Goal: Information Seeking & Learning: Learn about a topic

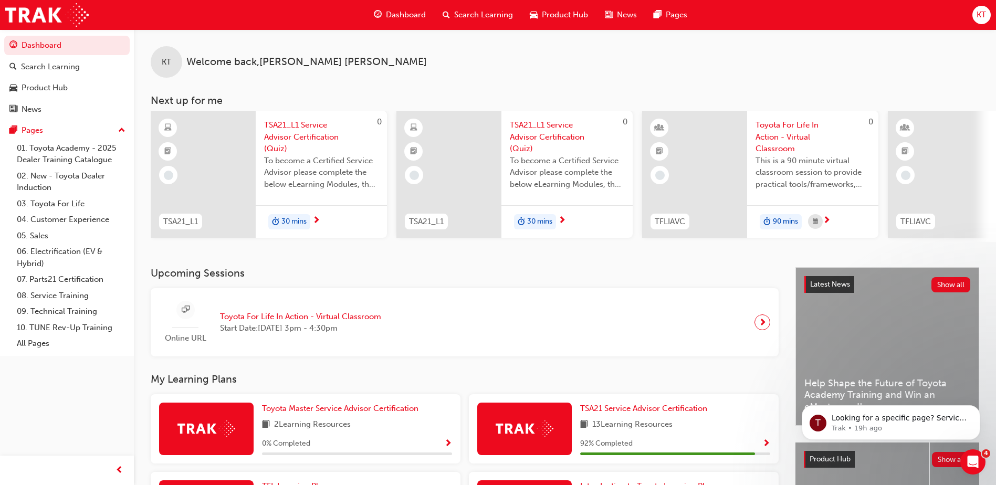
click at [283, 129] on span "TSA21_L1 Service Advisor Certification (Quiz)" at bounding box center [321, 137] width 114 height 36
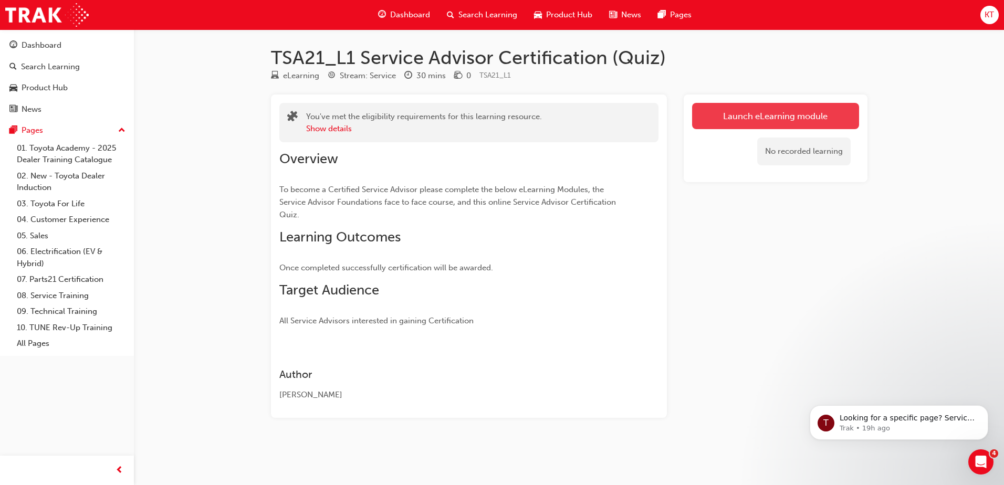
click at [768, 116] on link "Launch eLearning module" at bounding box center [775, 116] width 167 height 26
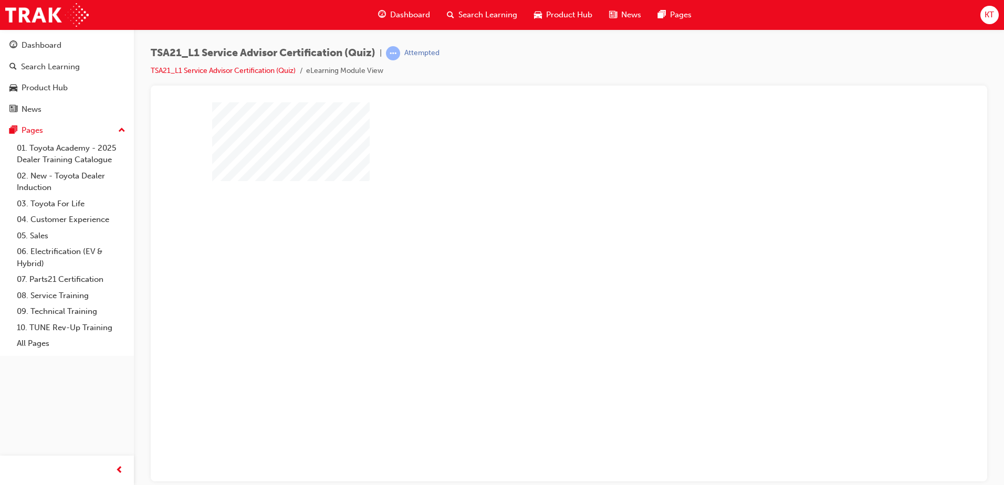
click at [539, 260] on div "play" at bounding box center [539, 260] width 0 height 0
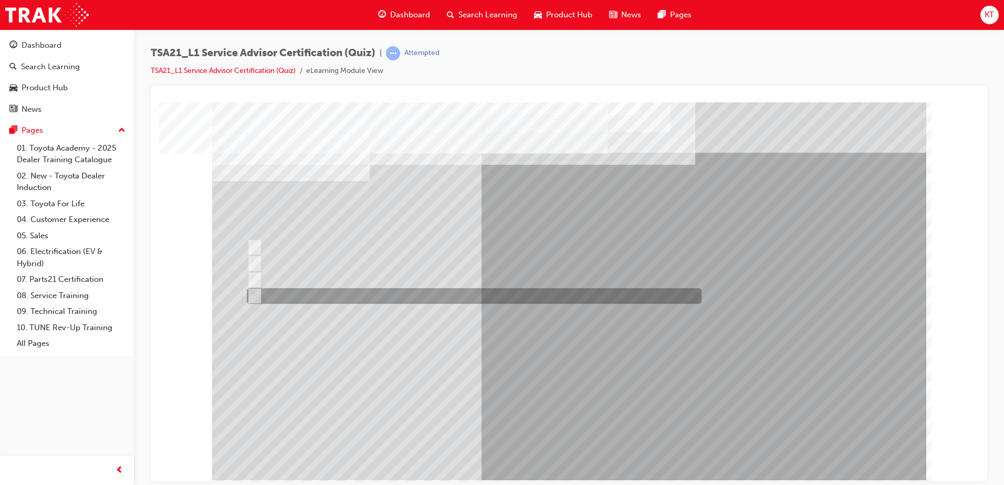
click at [253, 296] on input "To learn how to check and enter Guest details in the DMS." at bounding box center [253, 296] width 12 height 12
radio input "true"
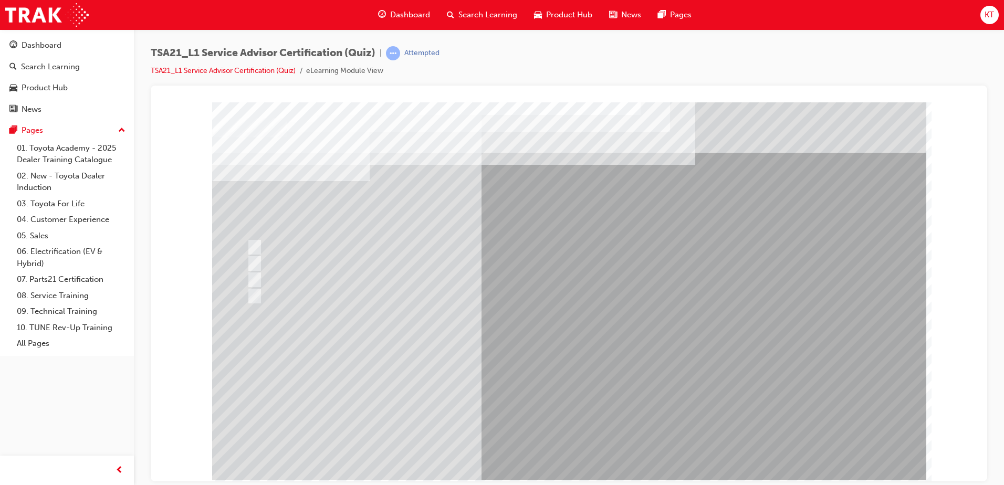
drag, startPoint x: 592, startPoint y: 437, endPoint x: 587, endPoint y: 434, distance: 6.4
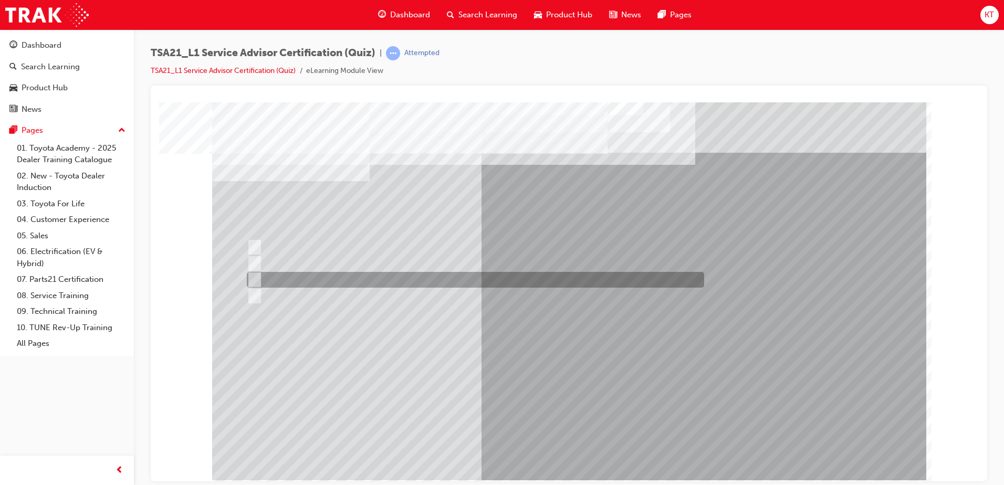
click at [256, 280] on input "Record the agreed appointment and delivery date/times." at bounding box center [253, 280] width 12 height 12
radio input "true"
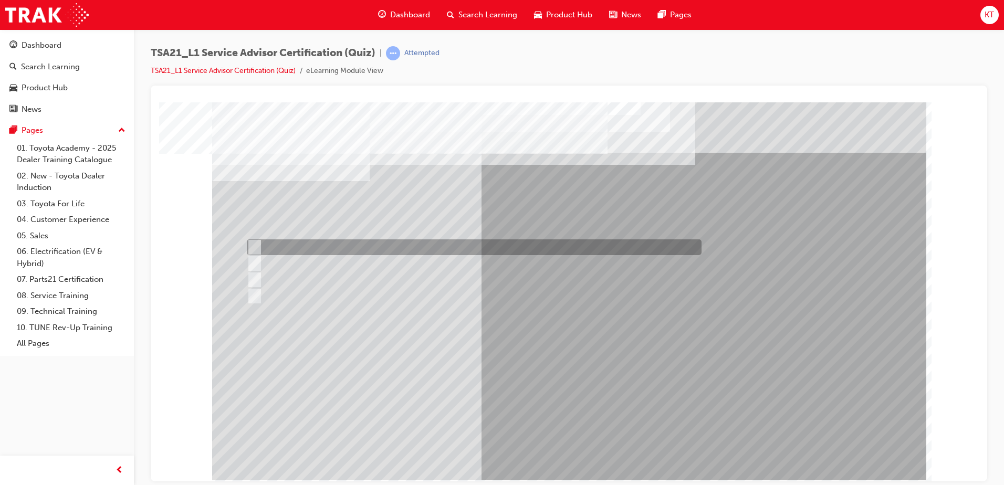
click at [251, 244] on input "Warranty and Service Book" at bounding box center [253, 248] width 12 height 12
radio input "true"
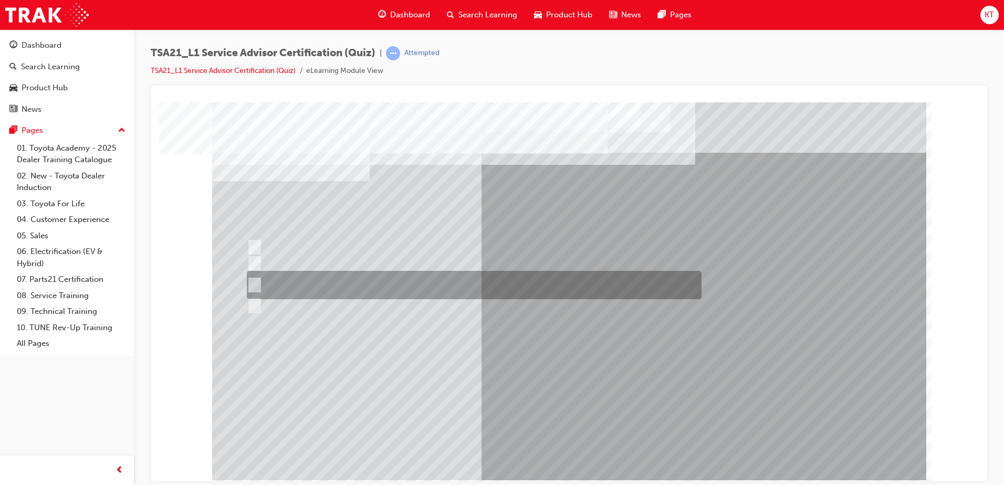
click at [254, 283] on input "Job details, appointment reception and delivery time, and who will be bringing\…" at bounding box center [253, 285] width 12 height 12
radio input "true"
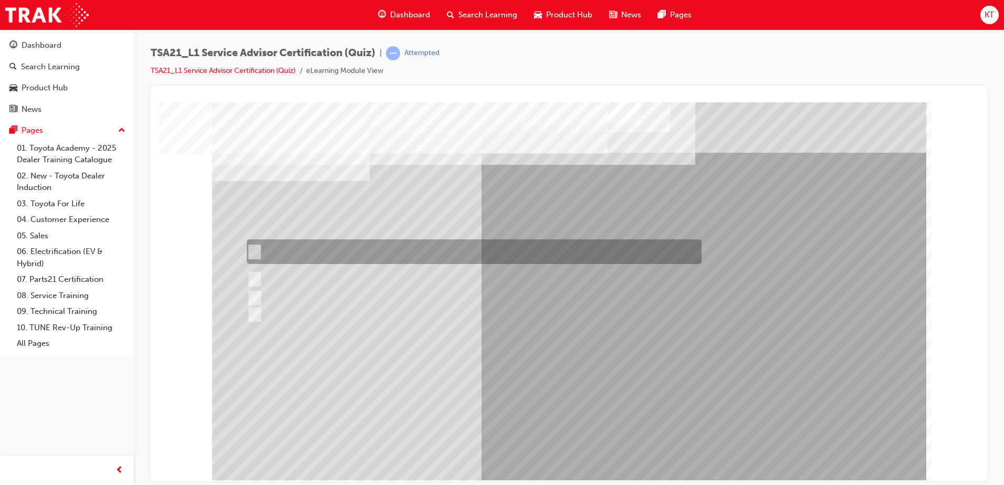
click at [254, 249] on input "If the concern is handled well in the initial stages the Guest is most likely t…" at bounding box center [253, 252] width 12 height 12
radio input "true"
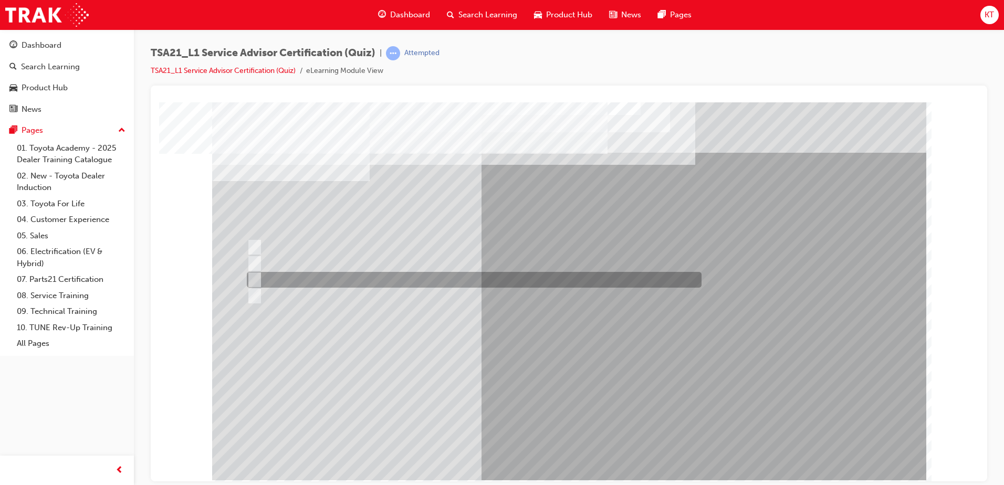
drag, startPoint x: 256, startPoint y: 280, endPoint x: 297, endPoint y: 314, distance: 52.6
click at [257, 280] on input "Vehicle quality" at bounding box center [253, 280] width 12 height 12
radio input "true"
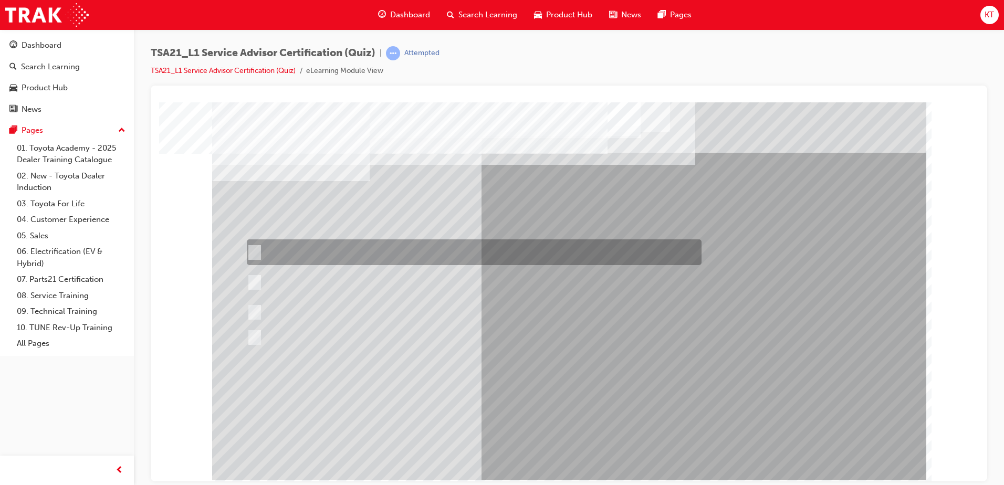
click at [253, 251] on input "Toyota Motor Corporation is responsible for setting the Guest concern handling …" at bounding box center [253, 253] width 12 height 12
radio input "true"
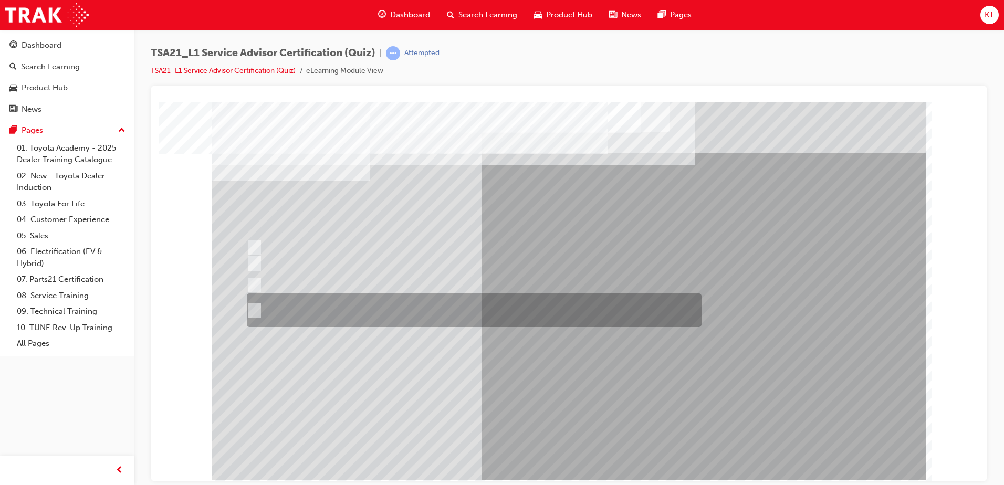
click at [256, 307] on input "Receive the concern, listen with your eyes and ears, establish the facts and\3f…" at bounding box center [253, 311] width 12 height 12
radio input "true"
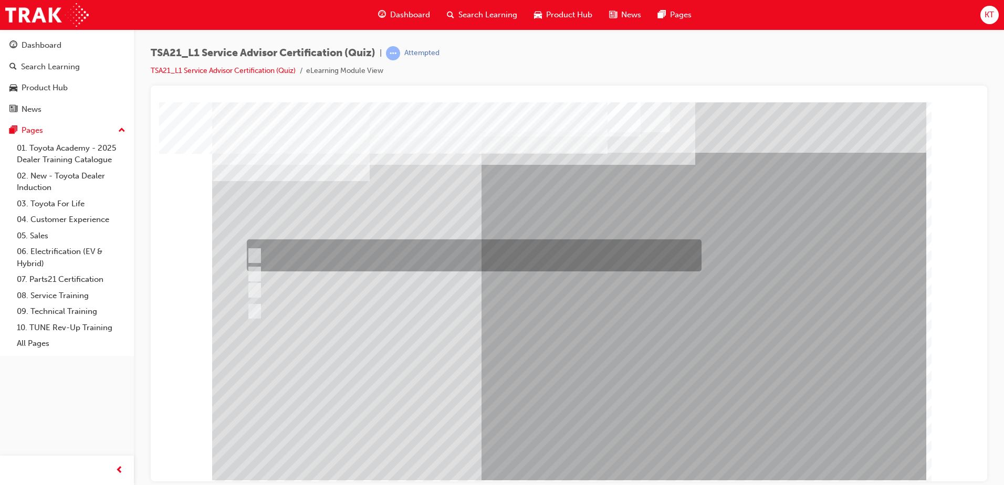
click at [254, 253] on input "Use a gesture such as smiling to acknowledge the other Guest and continue with …" at bounding box center [253, 256] width 12 height 12
radio input "true"
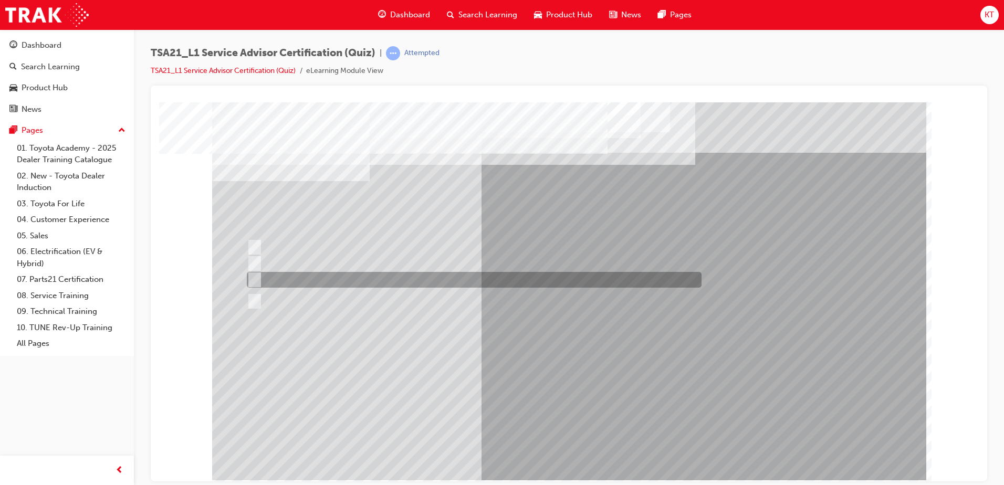
click at [253, 279] on input "The ability to relate to Guests." at bounding box center [253, 280] width 12 height 12
radio input "true"
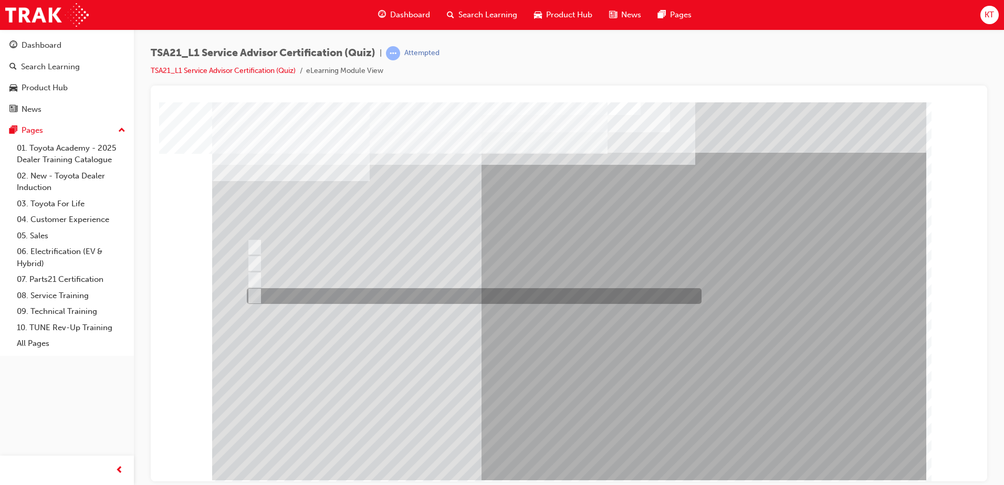
click at [253, 295] on input "Promote, Advise, Build Rapport, Satisfy" at bounding box center [253, 296] width 12 height 12
radio input "true"
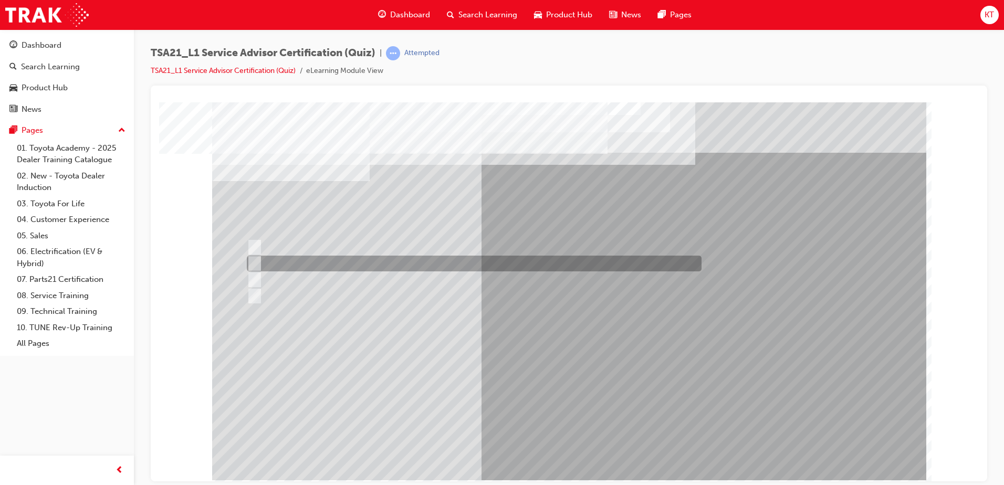
click at [254, 263] on input "By using reflecting statements, such as: “yes...Ok...I understand...please cont…" at bounding box center [253, 264] width 12 height 12
radio input "true"
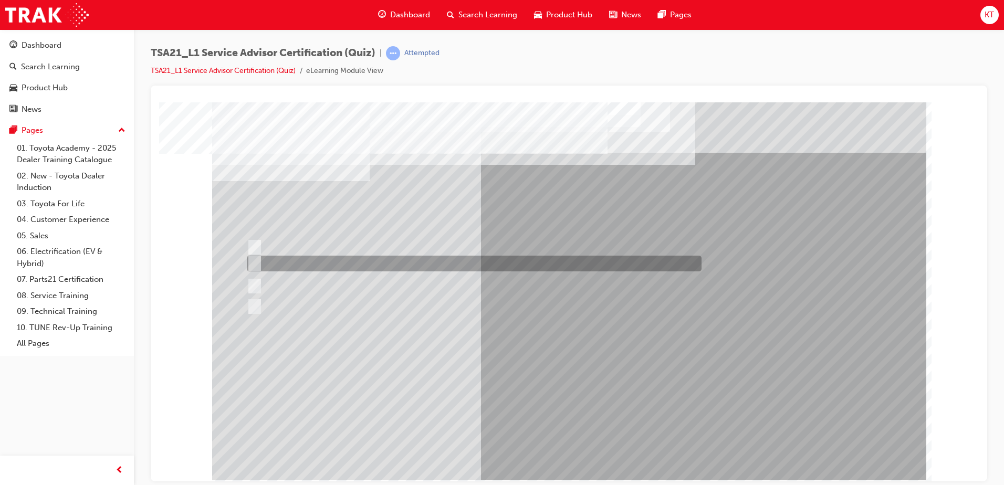
click at [256, 262] on input "Welcome me, use my name, explain the work and charges, be ready and thank me." at bounding box center [253, 264] width 12 height 12
radio input "true"
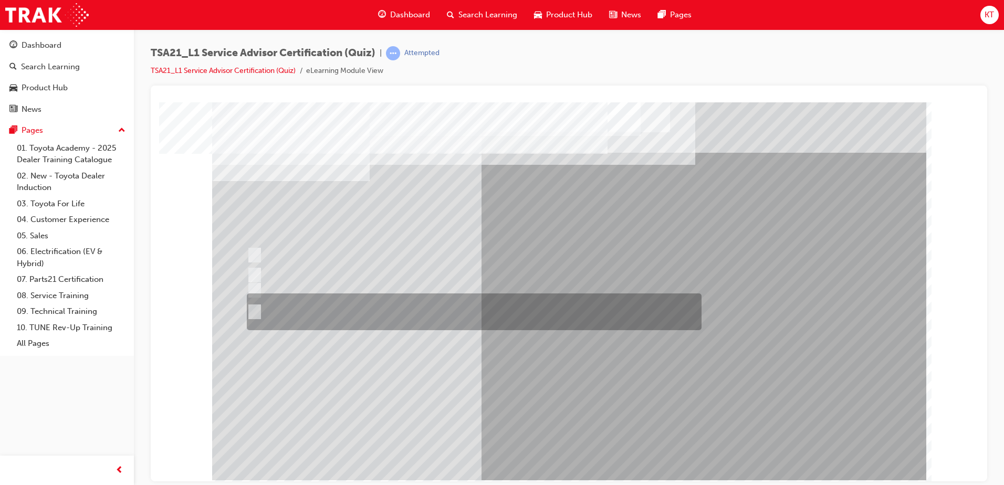
drag, startPoint x: 253, startPoint y: 311, endPoint x: 285, endPoint y: 340, distance: 43.9
click at [253, 311] on input "Accompany the Guest to the vehicle, do a quick walk-around check to \3confirm v…" at bounding box center [253, 312] width 12 height 12
radio input "true"
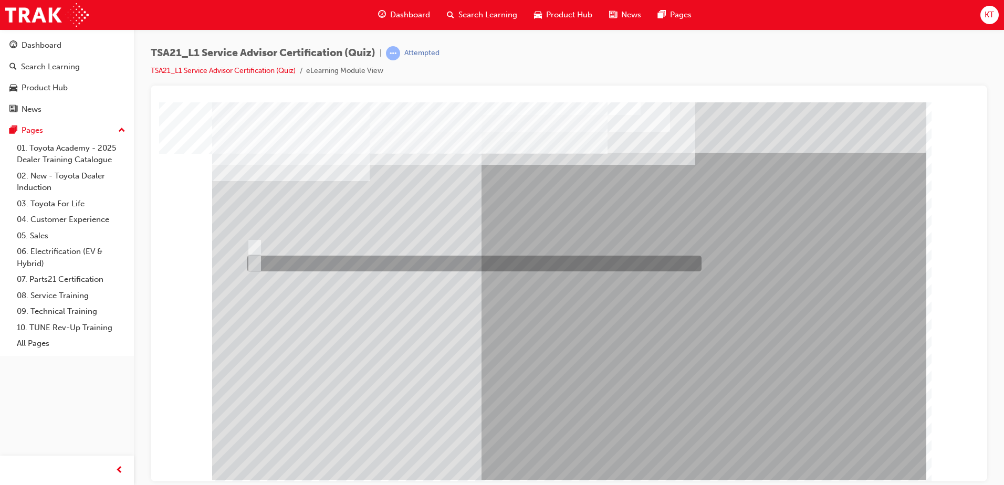
drag, startPoint x: 253, startPoint y: 261, endPoint x: 290, endPoint y: 288, distance: 45.8
click at [254, 261] on input "True" at bounding box center [253, 264] width 12 height 12
radio input "true"
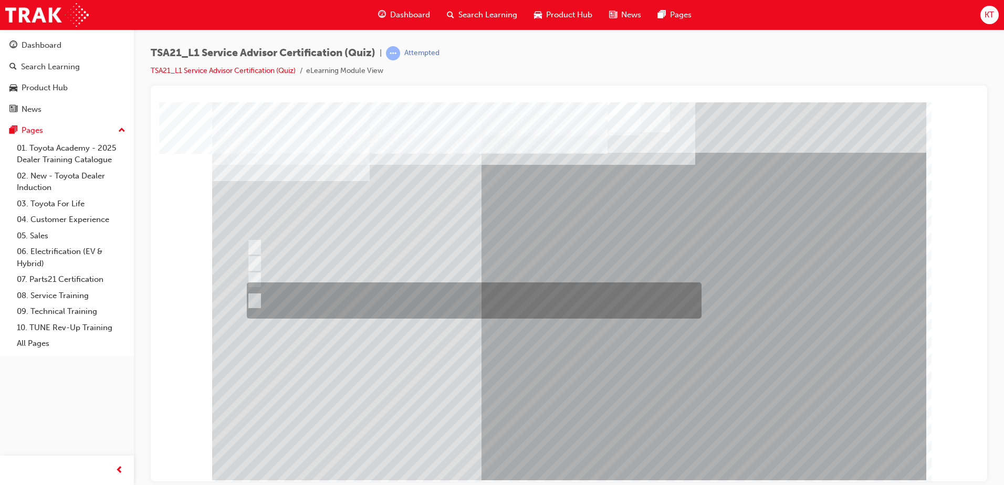
click at [253, 300] on input "An easy to understand explanation of the work done, the total costs and being \…" at bounding box center [253, 301] width 12 height 12
radio input "true"
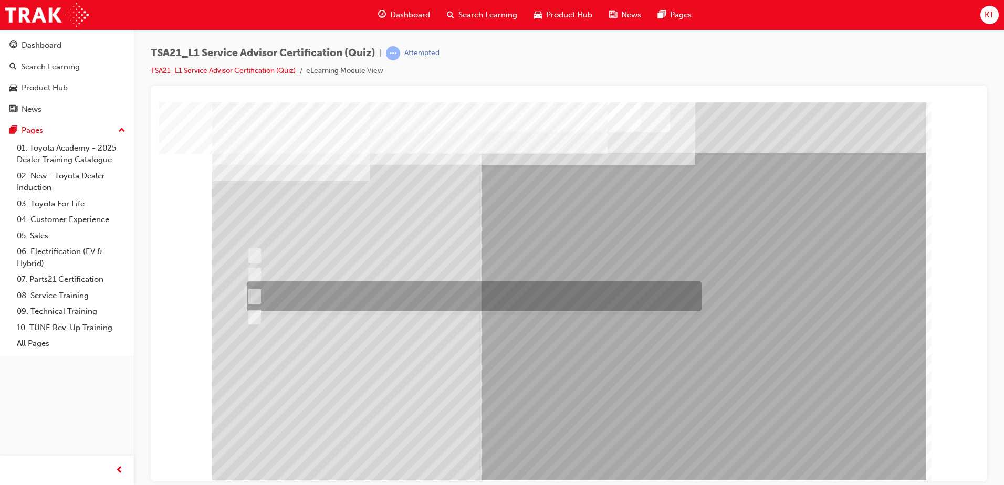
click at [253, 295] on input "Maintenance intervals, PSFU procedures, warranty policy & concern handling proc…" at bounding box center [253, 297] width 12 height 12
radio input "true"
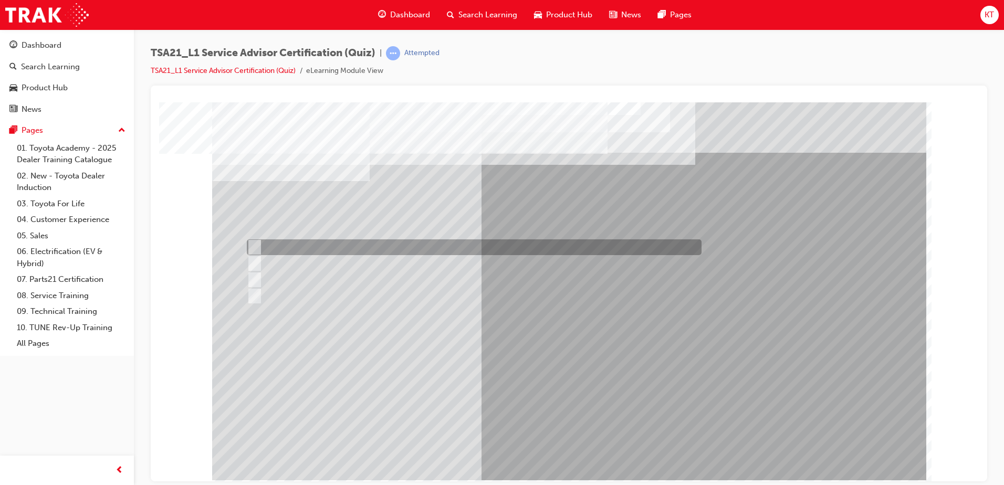
click at [255, 246] on input "Identify trends, declines in GSI or shifts in Guest expectations." at bounding box center [253, 248] width 12 height 12
radio input "true"
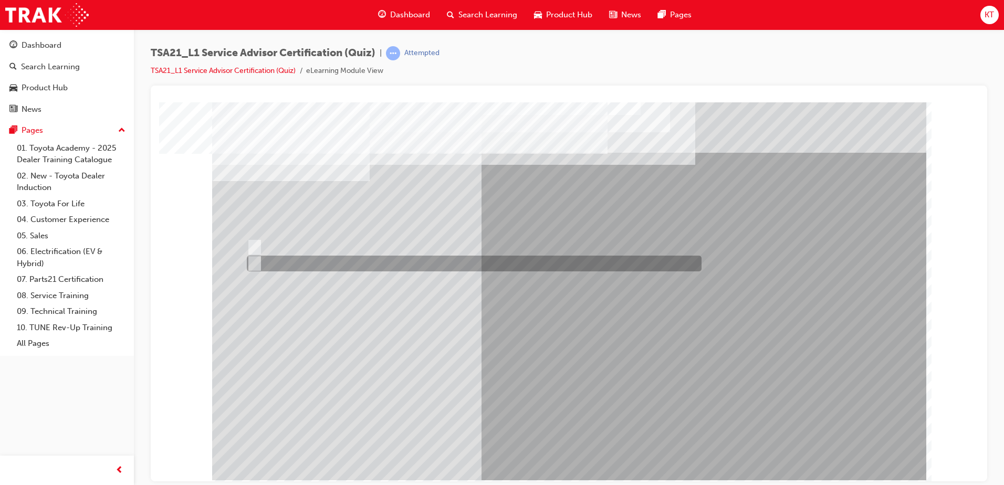
click at [256, 268] on input "True" at bounding box center [253, 264] width 12 height 12
radio input "true"
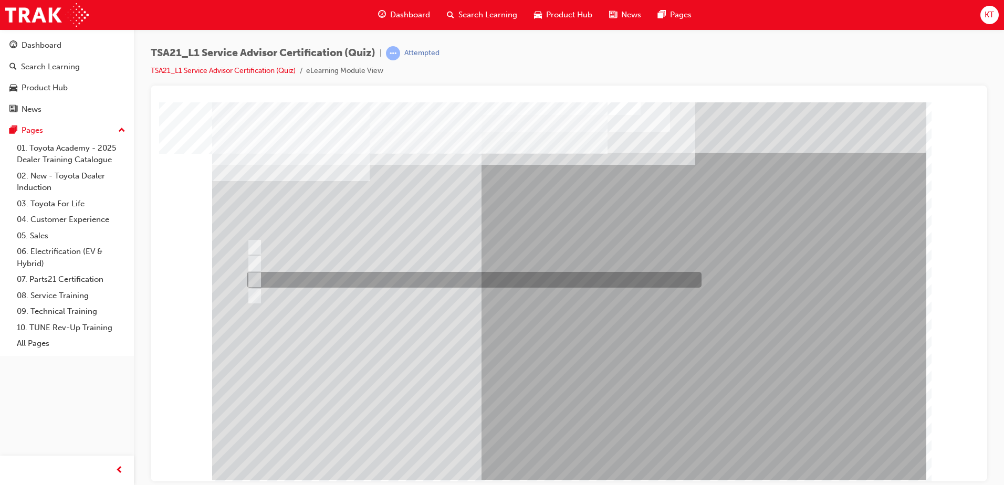
click at [256, 278] on input "Even work flow" at bounding box center [253, 280] width 12 height 12
radio input "true"
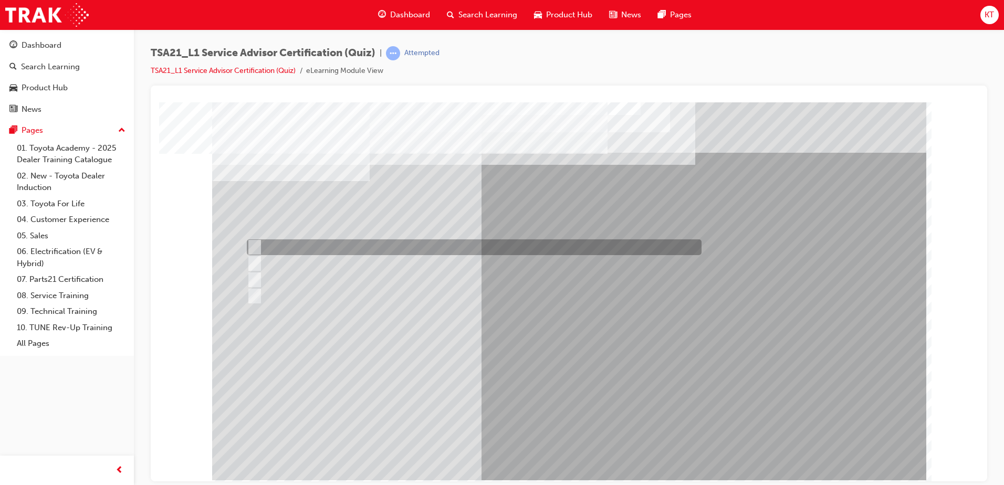
click at [254, 245] on input "To arrange parts pre-picking for service jobs." at bounding box center [253, 248] width 12 height 12
radio input "true"
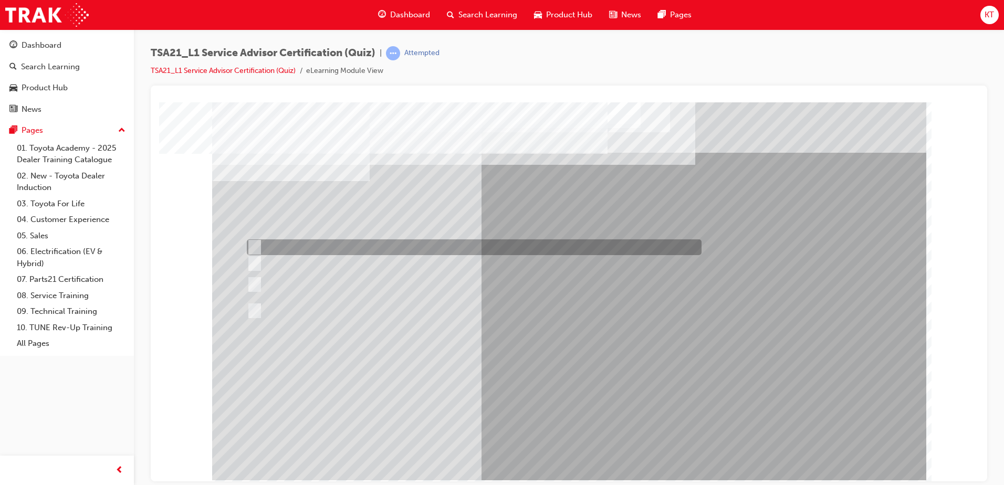
click at [254, 245] on input "Each Service Advisor to be responsible for the Process Control Board for all th…" at bounding box center [253, 248] width 12 height 12
radio input "true"
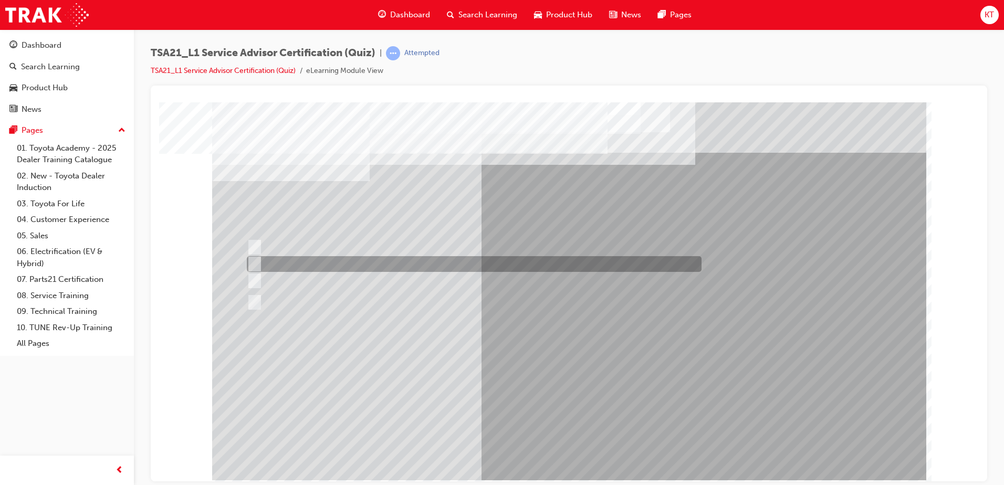
click at [253, 264] on input "To obtain the Guest’s authorization for the work described on the Repair Order." at bounding box center [253, 264] width 12 height 12
radio input "true"
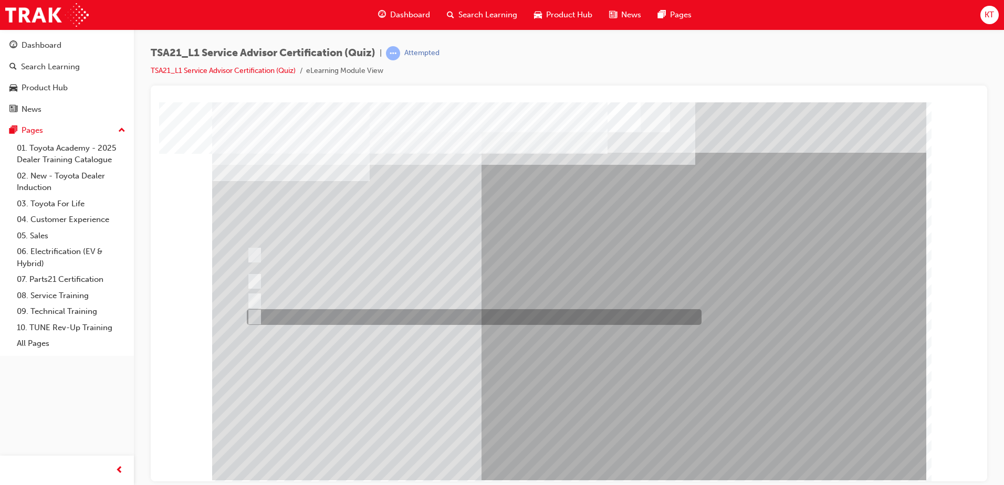
click at [258, 315] on div at bounding box center [471, 317] width 455 height 16
radio input "true"
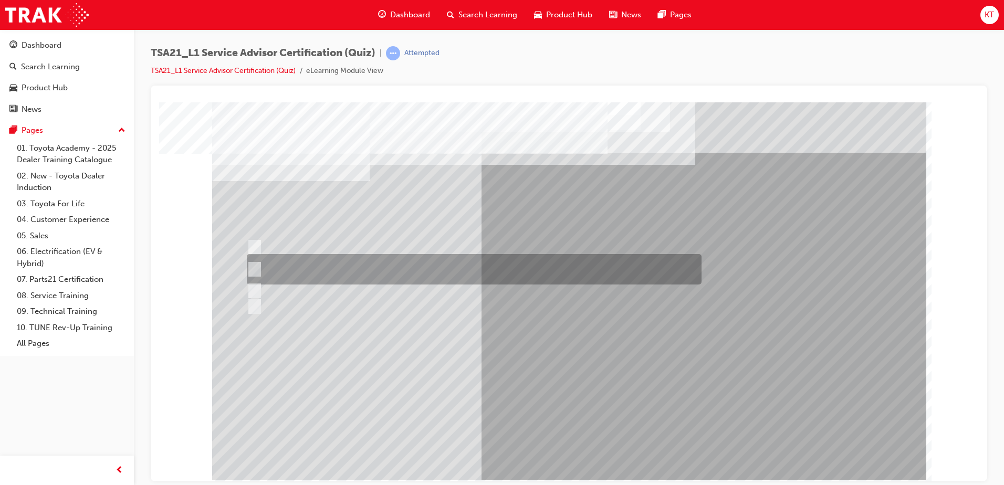
click at [260, 265] on div at bounding box center [471, 269] width 455 height 30
radio input "true"
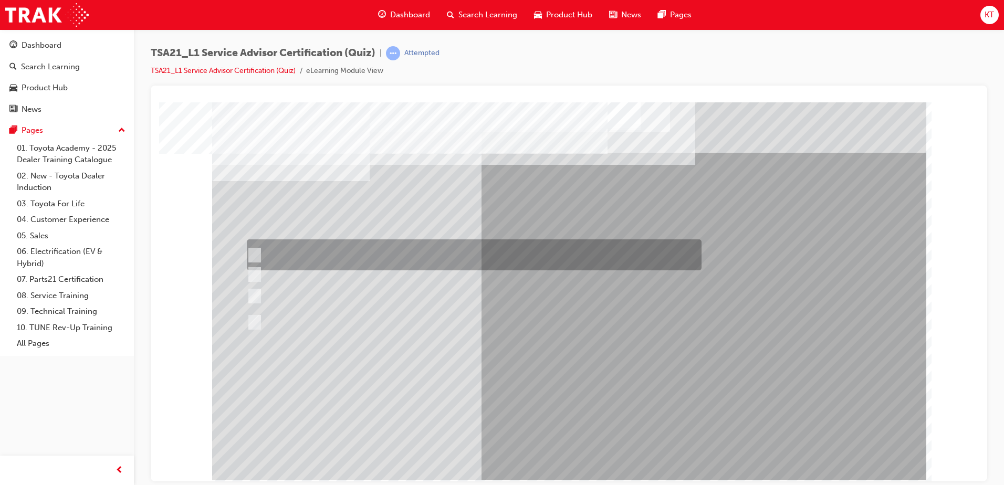
click at [258, 254] on div at bounding box center [471, 254] width 455 height 31
radio input "true"
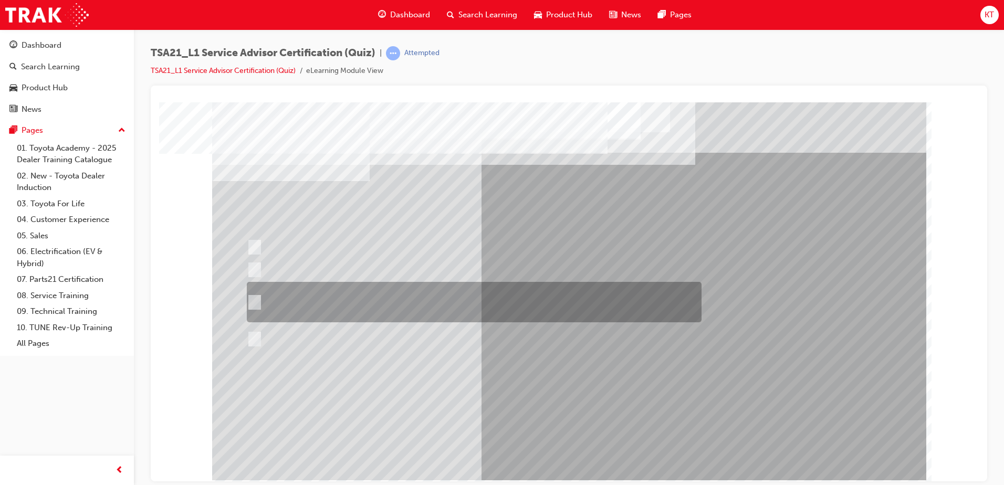
click at [254, 301] on input "Explain the costs for the maintenance, and then explain that the costs, \3parts…" at bounding box center [253, 303] width 12 height 12
radio input "true"
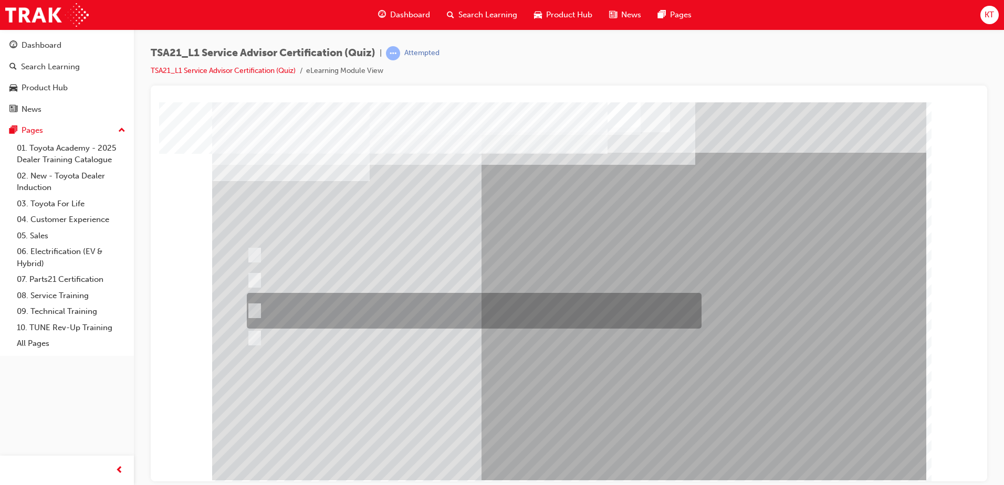
click at [256, 309] on input "Check the appointment scheduling system to determine technician \3availability,…" at bounding box center [253, 311] width 12 height 12
radio input "true"
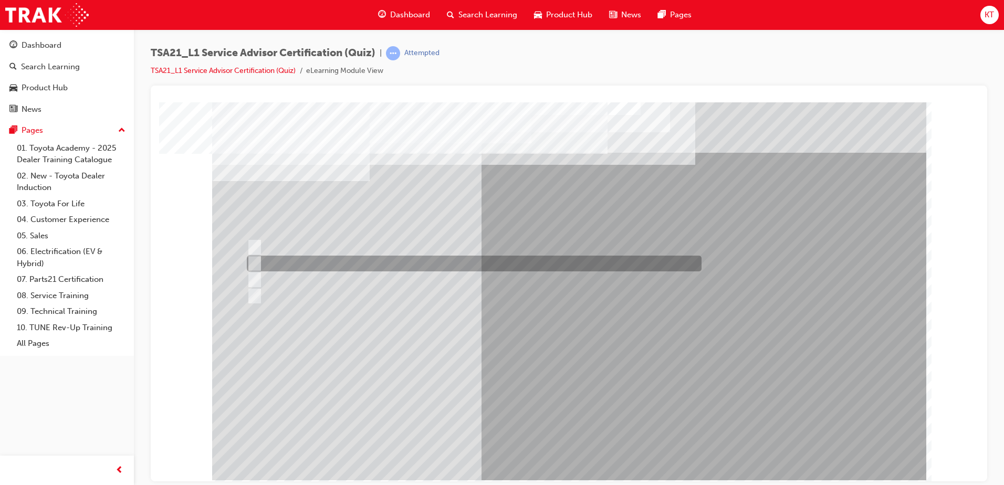
drag, startPoint x: 256, startPoint y: 260, endPoint x: 273, endPoint y: 265, distance: 17.1
click at [262, 259] on div at bounding box center [471, 264] width 455 height 16
radio input "true"
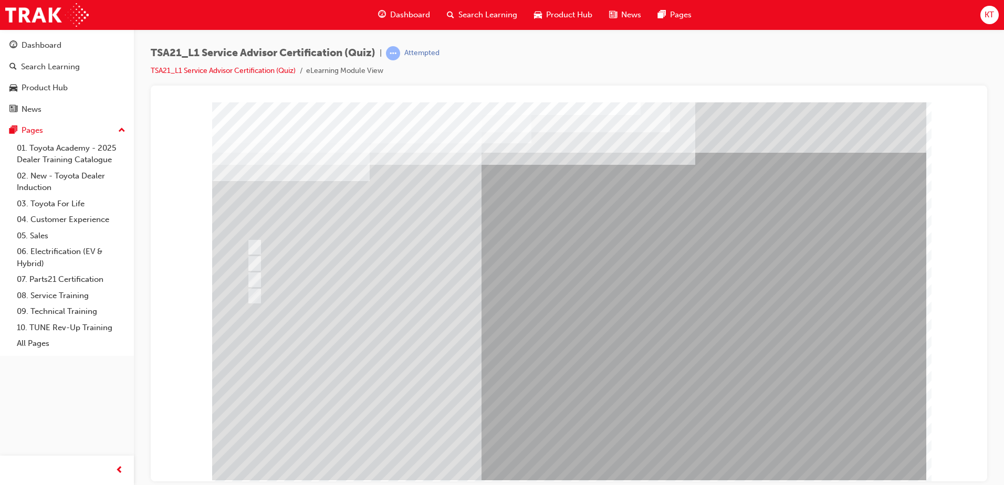
click at [160, 468] on div "Close navigation" at bounding box center [166, 471] width 58 height 18
